Goal: Check status: Check status

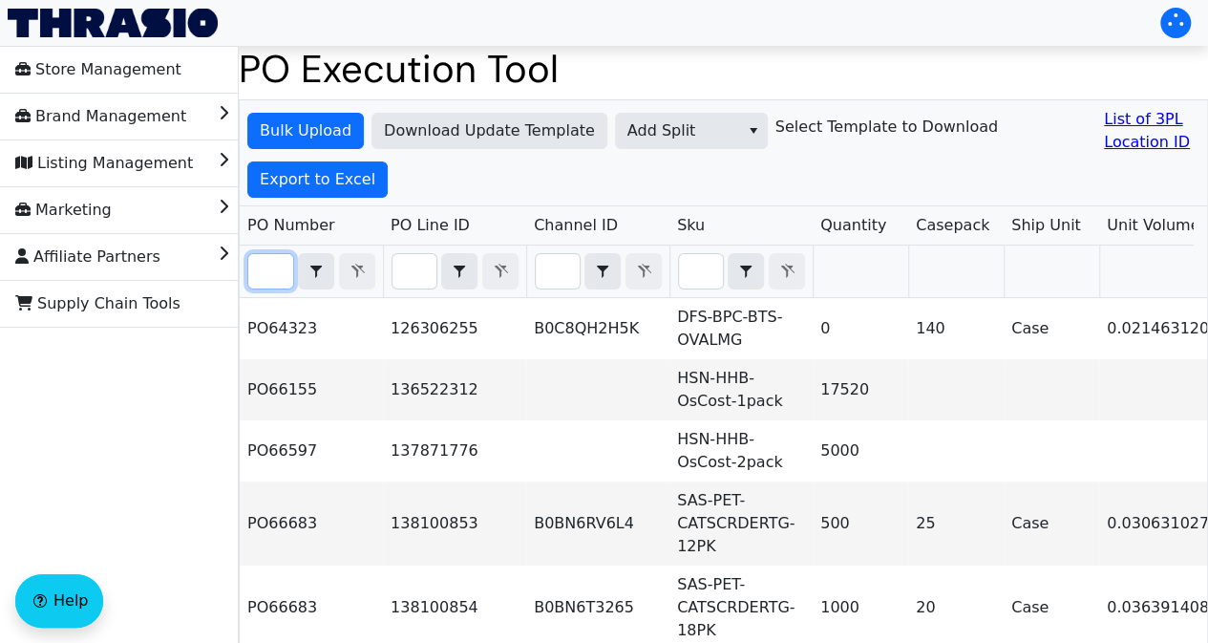
click at [273, 268] on input "Filter" at bounding box center [270, 271] width 45 height 34
paste input "PO66503"
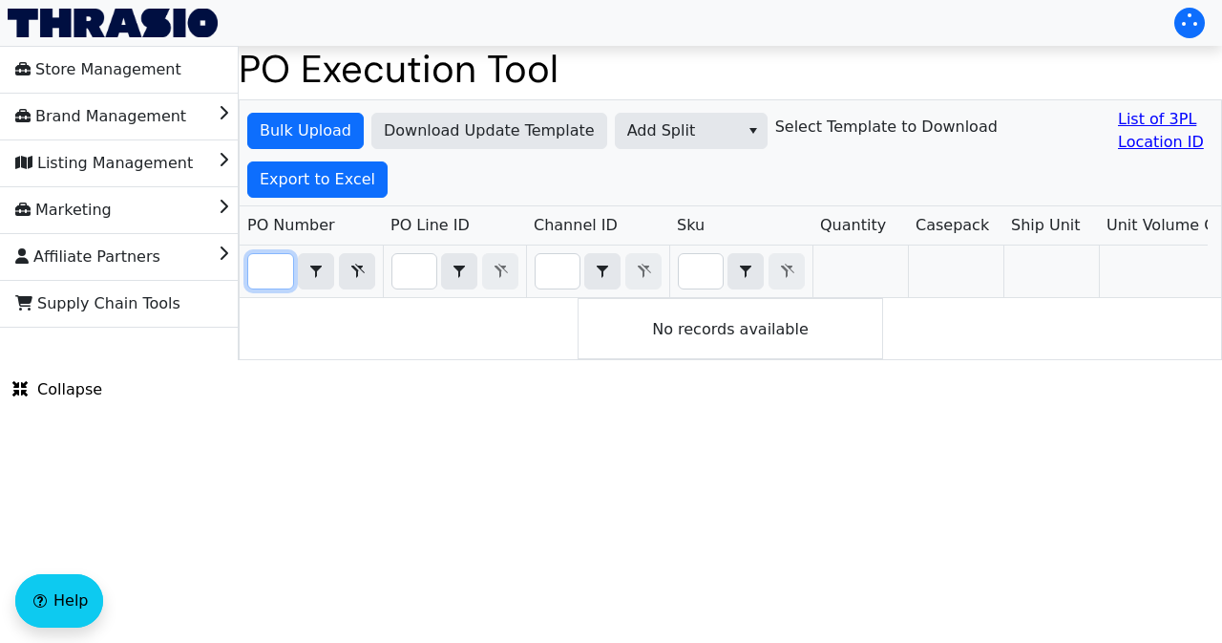
scroll to position [0, 42]
type input "PO66503"
click at [592, 360] on html "Store Management Brand Management Listing Management Marketing Affiliate Partne…" at bounding box center [611, 180] width 1222 height 360
click at [31, 360] on html "Store Management Brand Management Listing Management Marketing Affiliate Partne…" at bounding box center [611, 180] width 1222 height 360
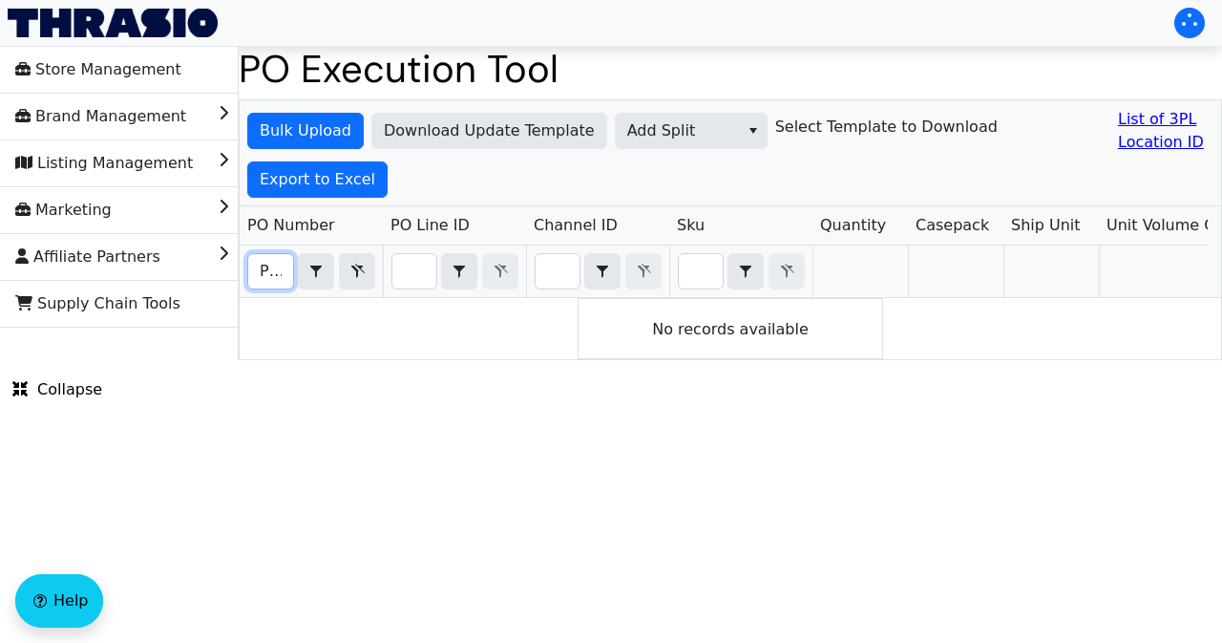
click at [264, 266] on input "PO66503" at bounding box center [270, 271] width 45 height 34
click at [813, 360] on html "Store Management Brand Management Listing Management Marketing Affiliate Partne…" at bounding box center [611, 180] width 1222 height 360
click at [279, 266] on input "PO66503" at bounding box center [270, 271] width 45 height 34
click at [336, 335] on div "No records available" at bounding box center [730, 328] width 981 height 61
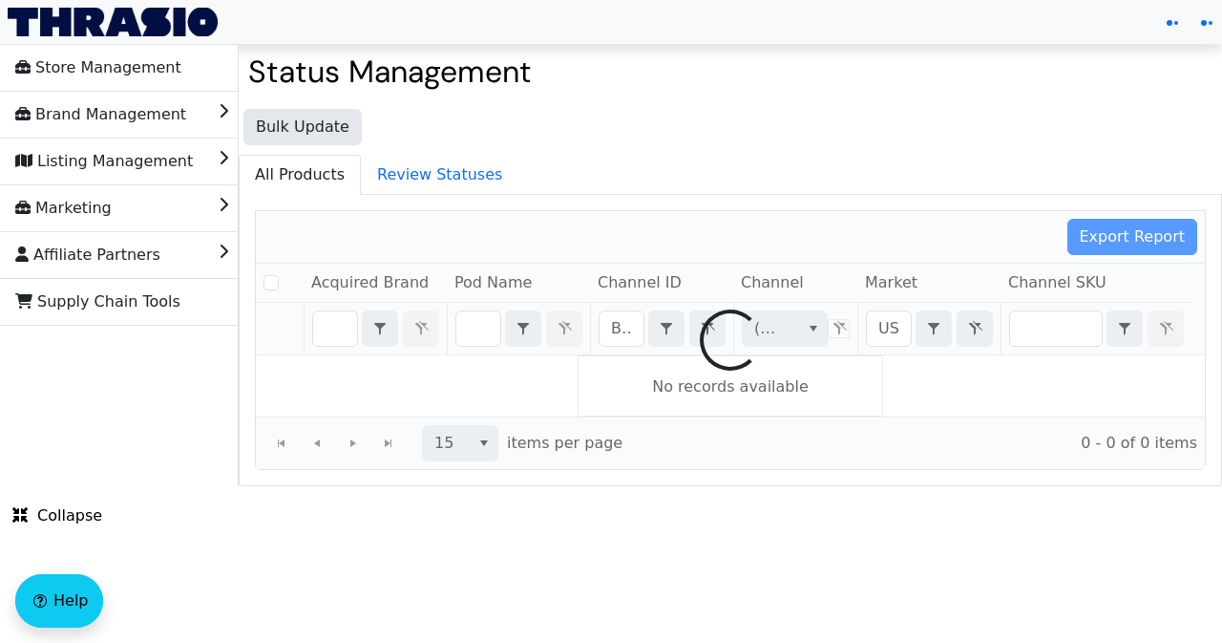
checkbox input "false"
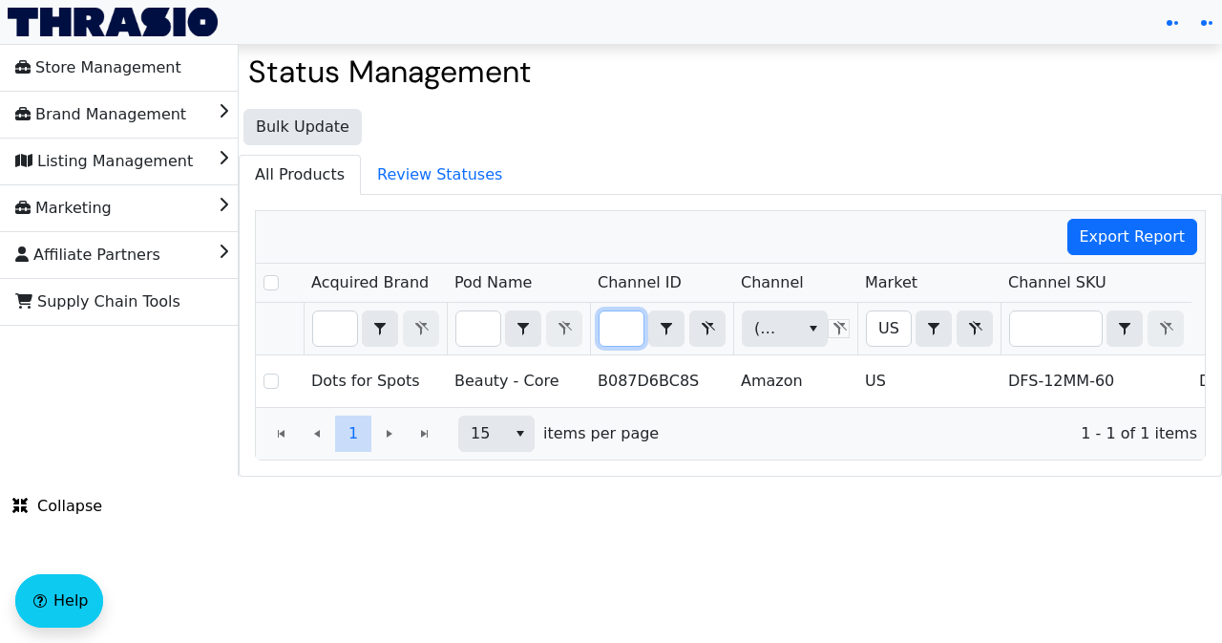
scroll to position [0, 71]
drag, startPoint x: 611, startPoint y: 329, endPoint x: 641, endPoint y: 331, distance: 29.7
click at [641, 331] on input "B087D6BC8S" at bounding box center [622, 328] width 44 height 34
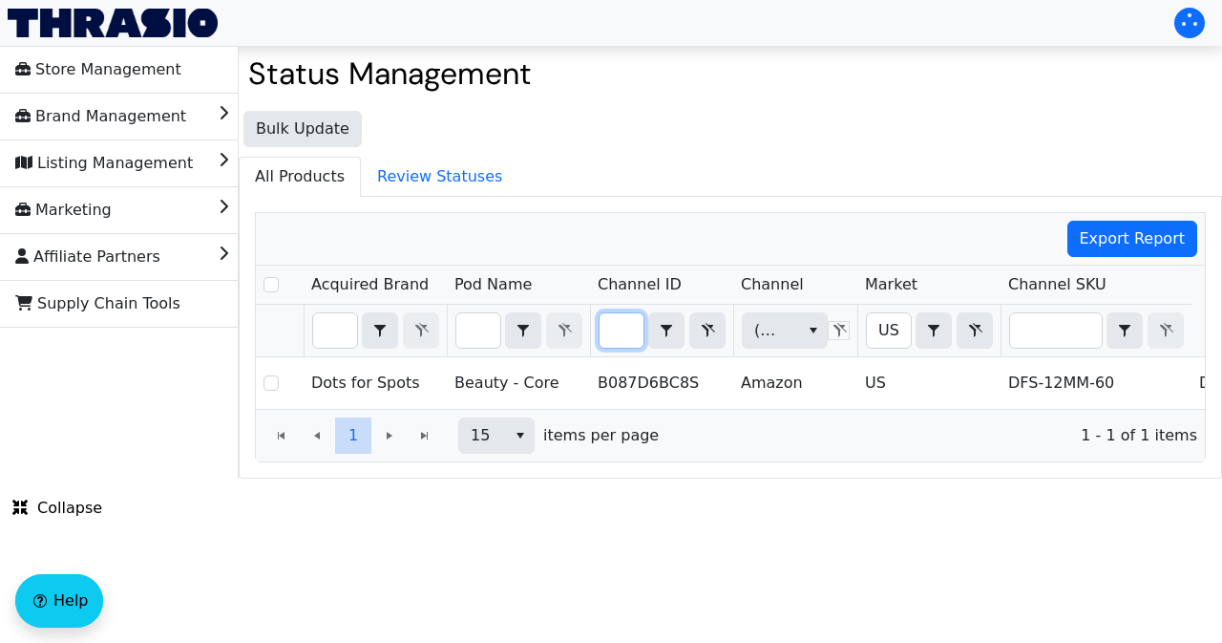
scroll to position [0, 0]
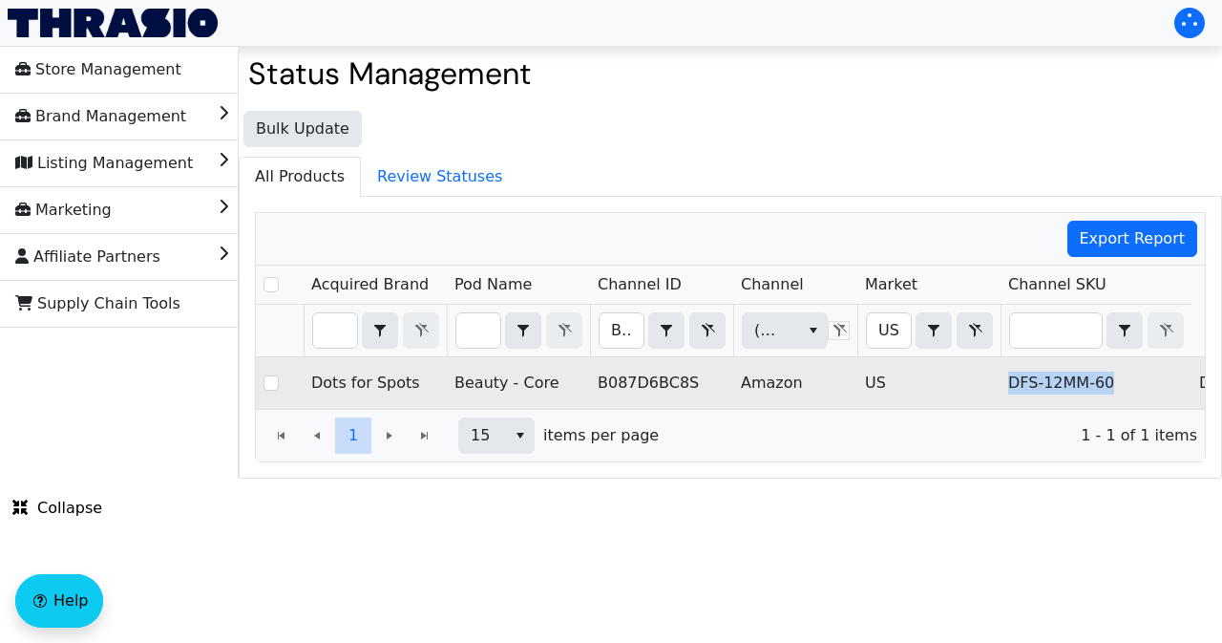
drag, startPoint x: 1008, startPoint y: 383, endPoint x: 1132, endPoint y: 383, distance: 124.1
click at [1132, 383] on td "DFS-12MM-60" at bounding box center [1096, 383] width 191 height 52
copy td "DFS-12MM-60"
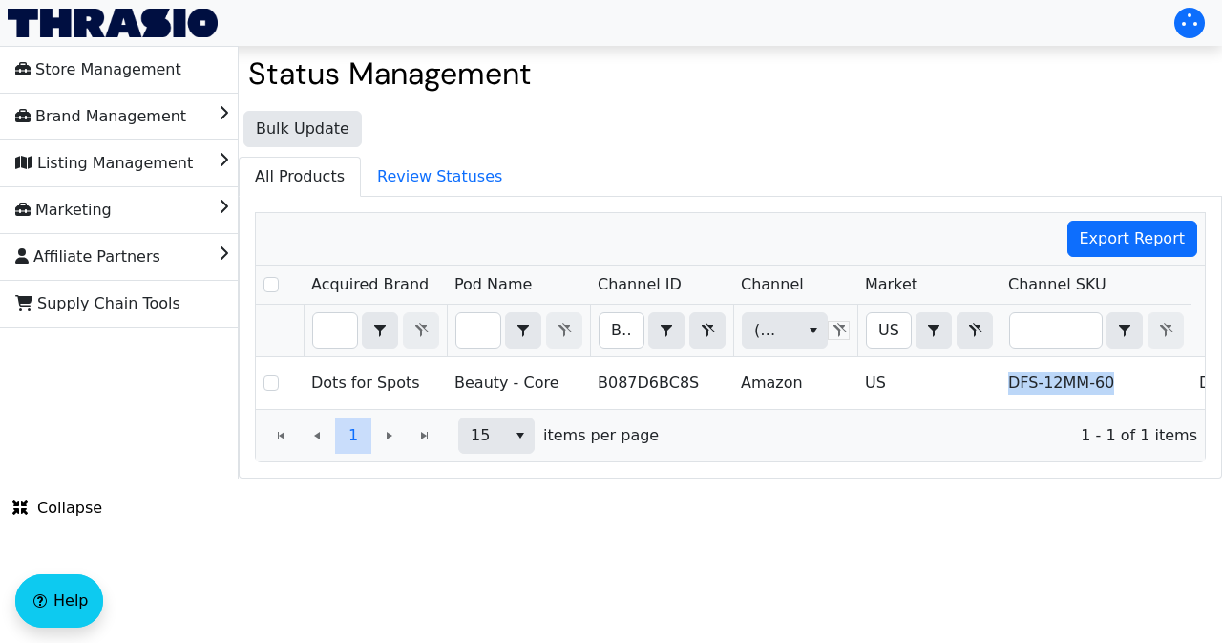
copy td "DFS-12MM-60"
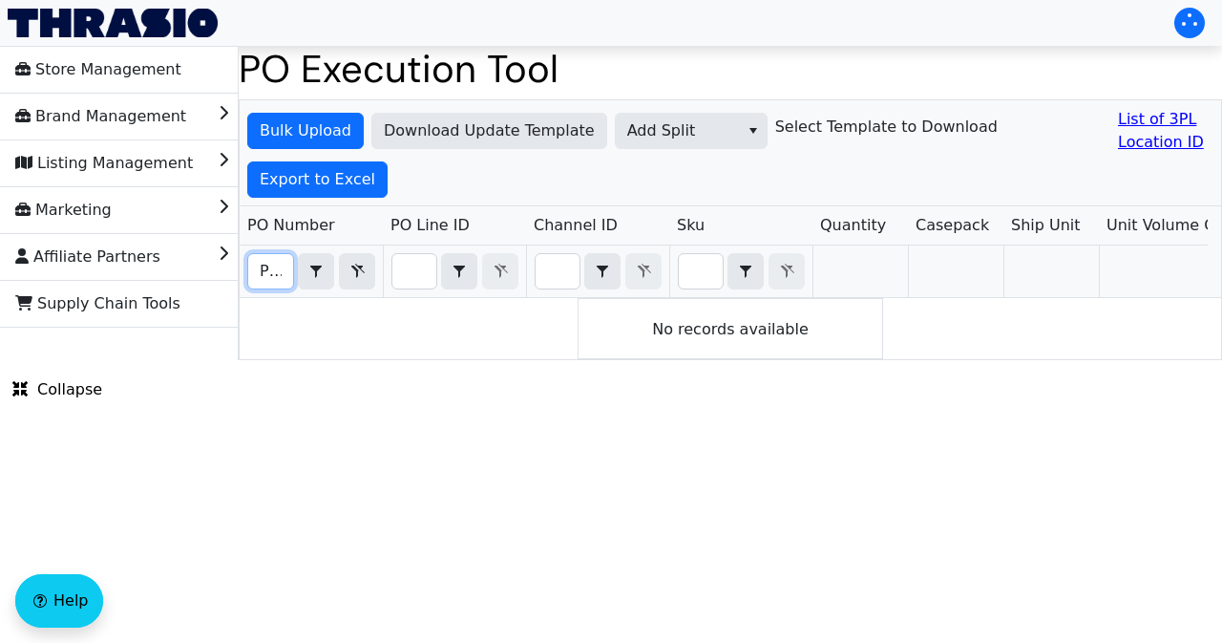
scroll to position [0, 42]
drag, startPoint x: 258, startPoint y: 266, endPoint x: 285, endPoint y: 268, distance: 27.8
click at [285, 268] on input "PO66503" at bounding box center [270, 271] width 45 height 34
paste input "7139"
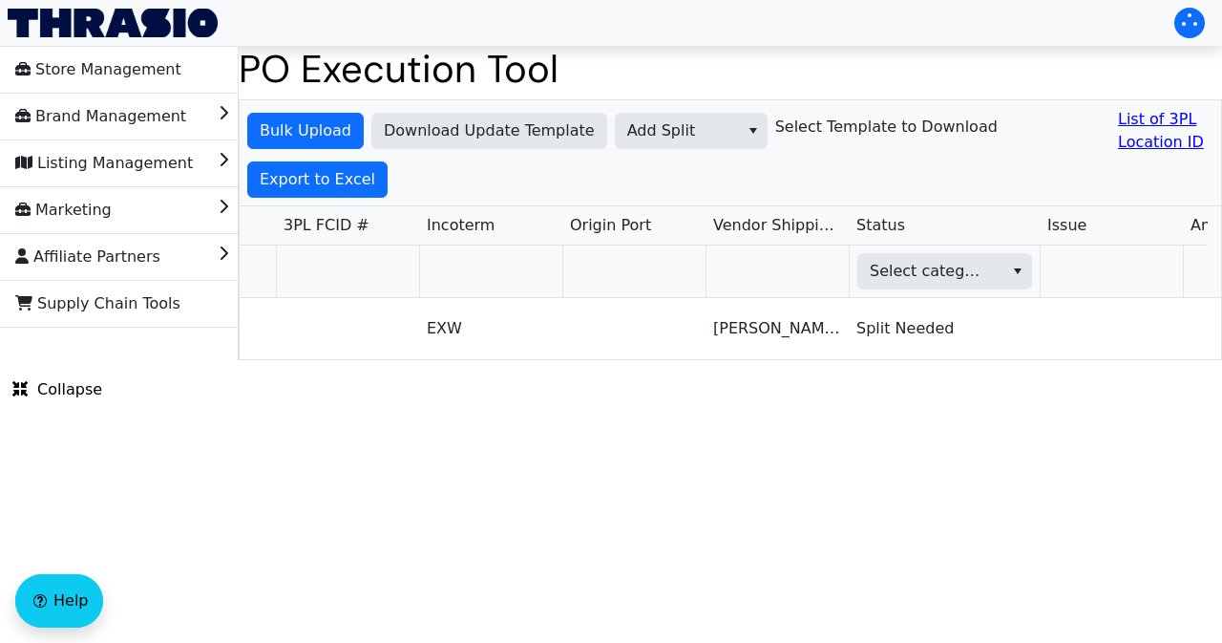
scroll to position [0, 1640]
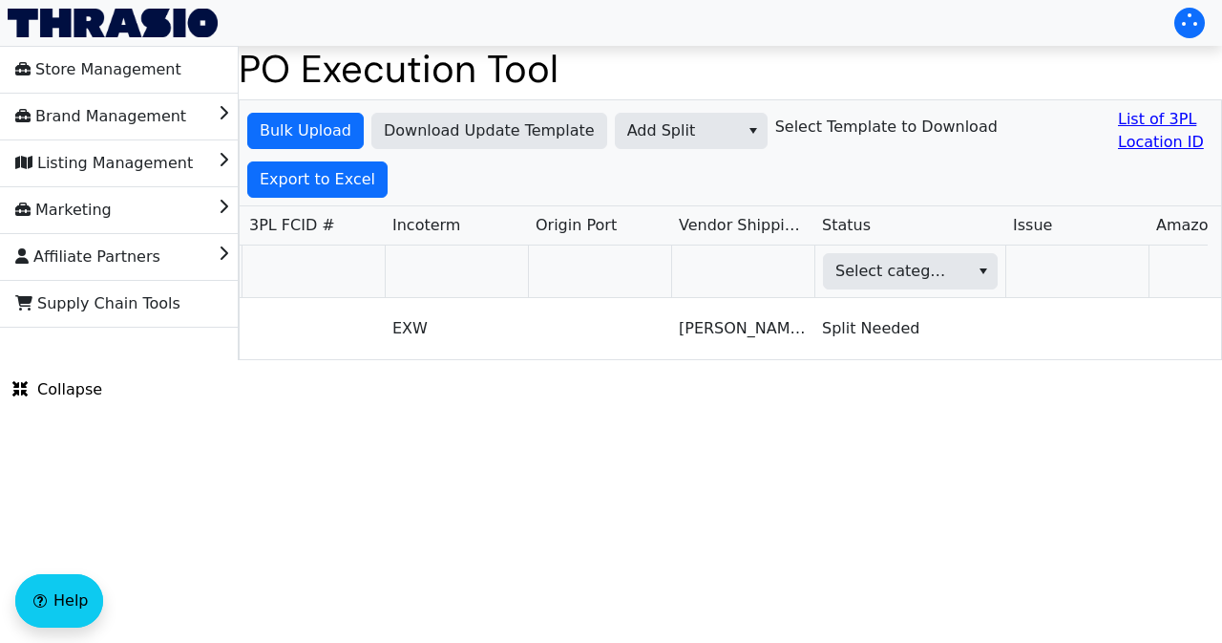
type input "PO67139"
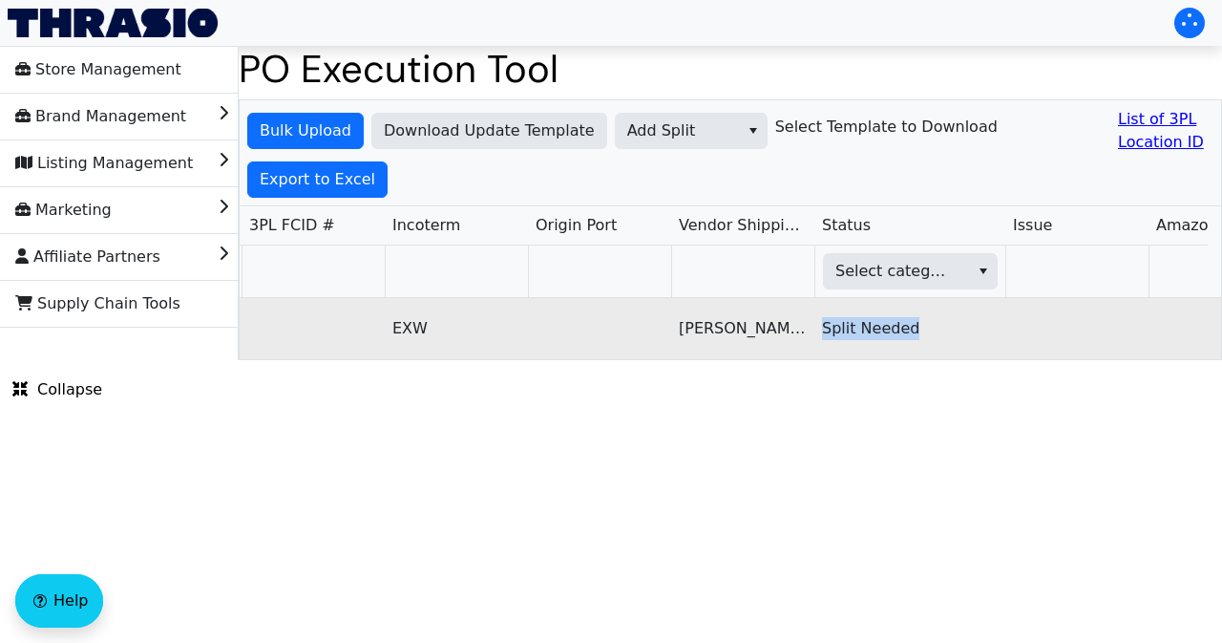
drag, startPoint x: 819, startPoint y: 328, endPoint x: 924, endPoint y: 327, distance: 105.0
click at [924, 327] on td "Split Needed" at bounding box center [909, 328] width 191 height 61
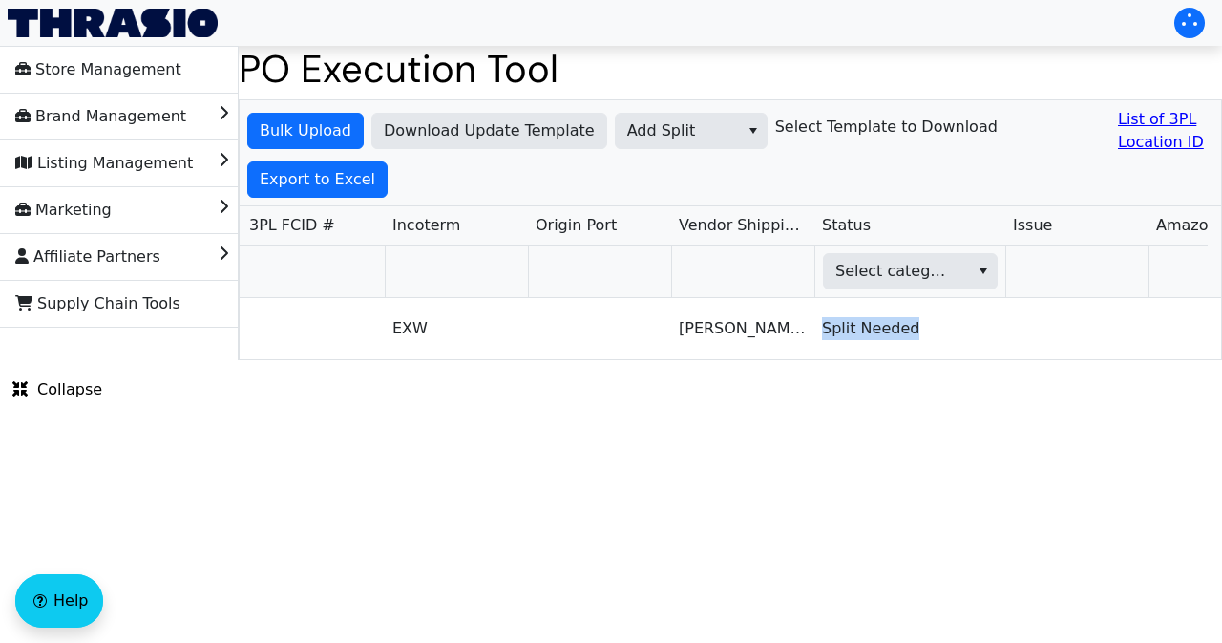
copy td "Split Needed"
